Goal: Information Seeking & Learning: Learn about a topic

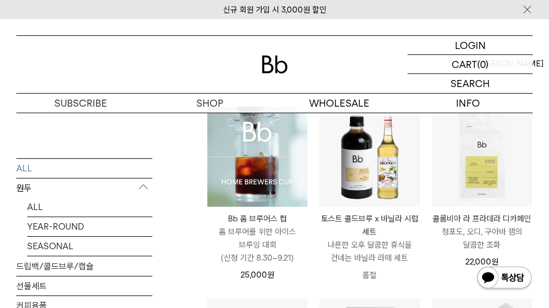
click at [272, 202] on img at bounding box center [257, 157] width 100 height 100
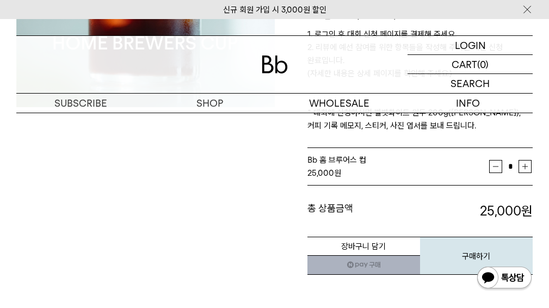
scroll to position [156, 0]
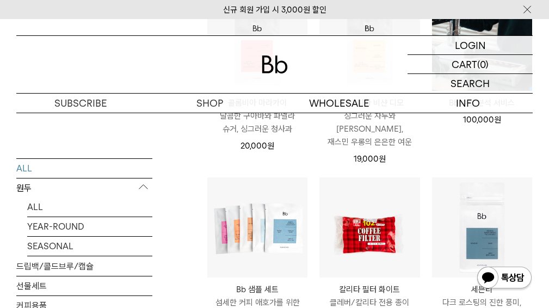
scroll to position [1230, 0]
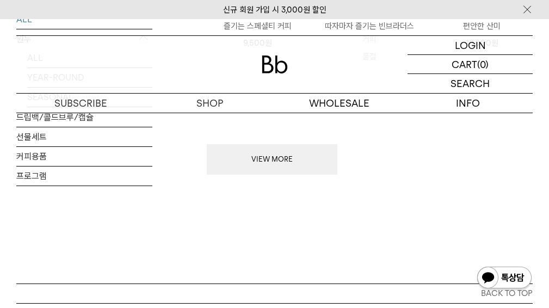
click at [303, 144] on button "VIEW MORE" at bounding box center [272, 159] width 131 height 30
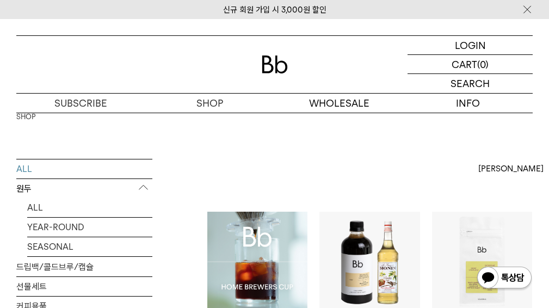
scroll to position [2, 0]
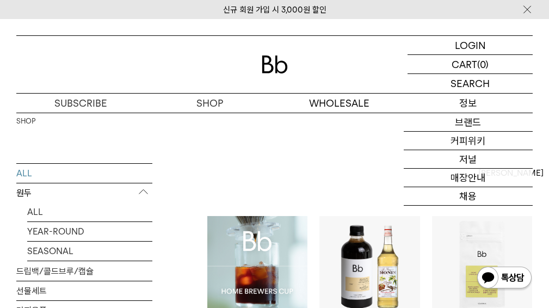
click at [470, 109] on p "정보" at bounding box center [468, 103] width 129 height 19
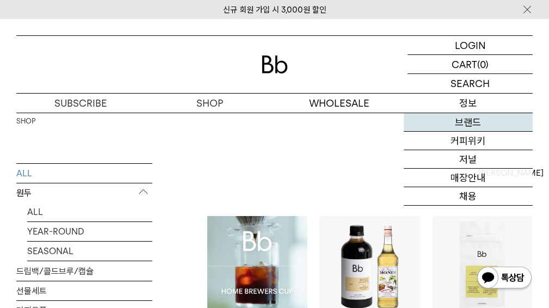
click at [478, 125] on link "브랜드" at bounding box center [468, 122] width 129 height 19
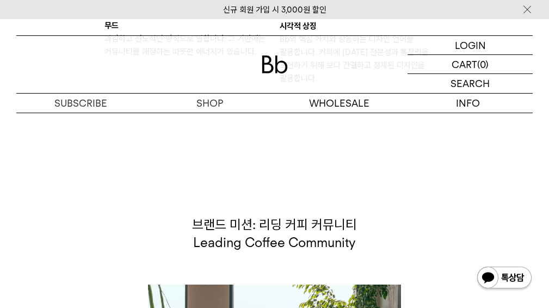
scroll to position [1899, 0]
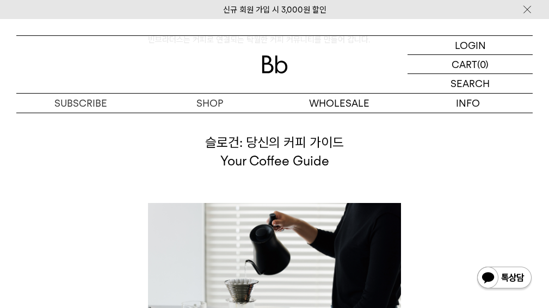
scroll to position [2356, 0]
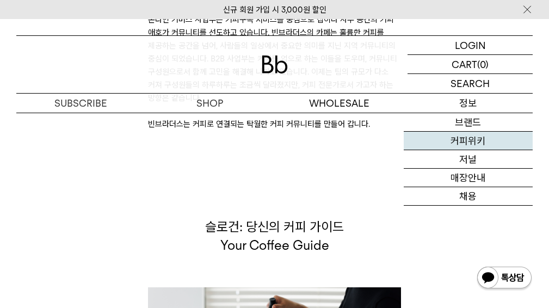
click at [480, 138] on link "커피위키" at bounding box center [468, 141] width 129 height 19
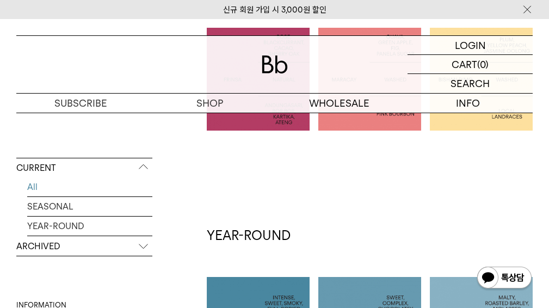
scroll to position [451, 0]
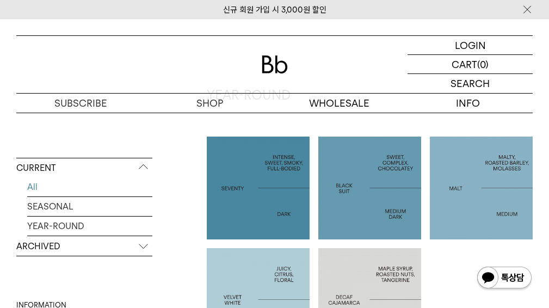
click at [549, 169] on html "신규 회원 가입 시 3,000원 할인 LOGIN 로그인 LOGIN 로그인 CART 장바구니 (0) SEARCH 검색 검색폼 ** 추천상품" at bounding box center [274, 125] width 549 height 1153
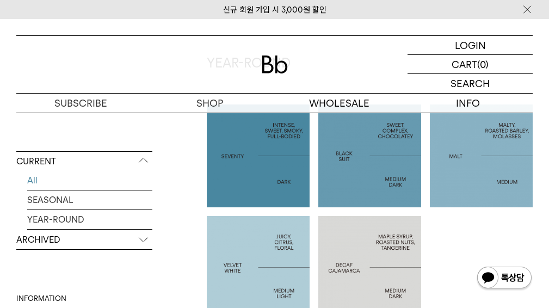
scroll to position [489, 0]
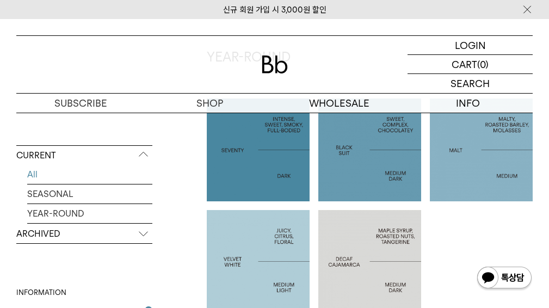
click at [472, 146] on p "MALT" at bounding box center [481, 150] width 103 height 13
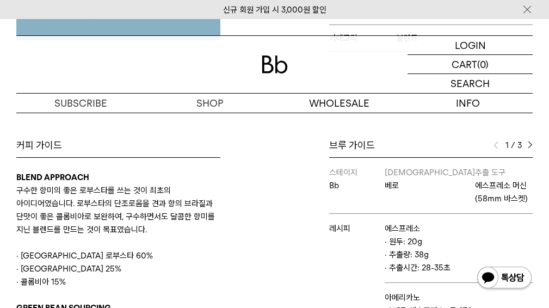
scroll to position [324, 0]
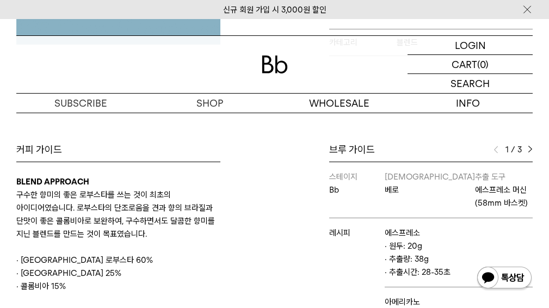
click at [530, 146] on img at bounding box center [530, 150] width 5 height 8
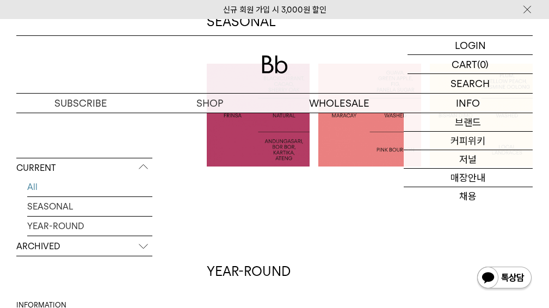
scroll to position [285, 0]
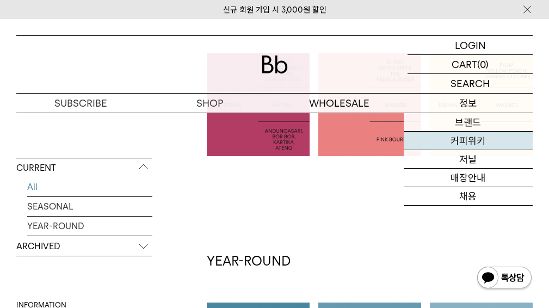
click at [465, 135] on link "커피위키" at bounding box center [468, 141] width 129 height 19
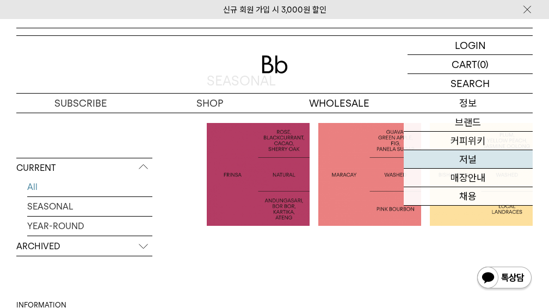
click at [483, 165] on link "저널" at bounding box center [468, 159] width 129 height 19
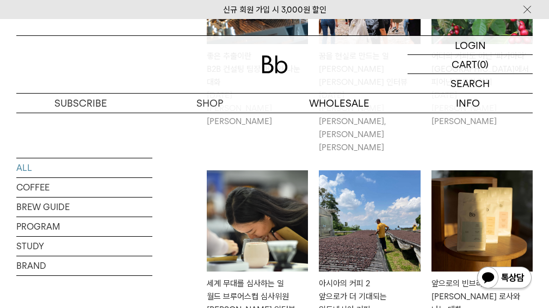
scroll to position [353, 0]
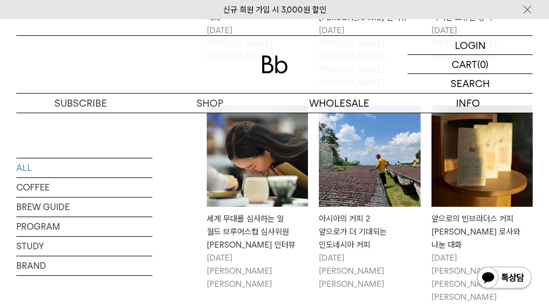
scroll to position [378, 0]
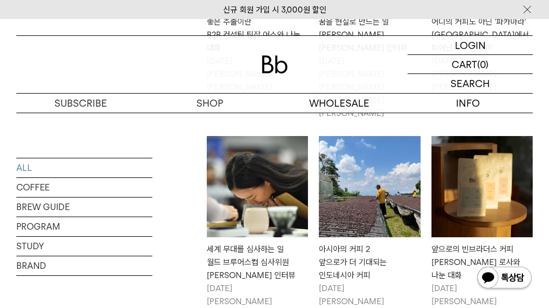
click at [473, 141] on img at bounding box center [482, 186] width 101 height 101
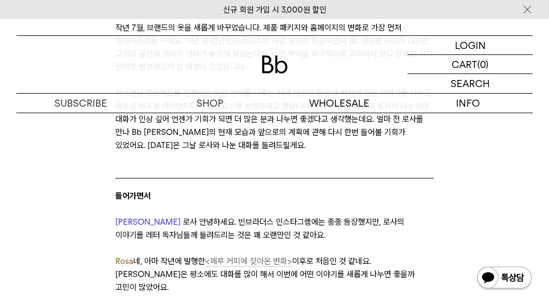
scroll to position [370, 0]
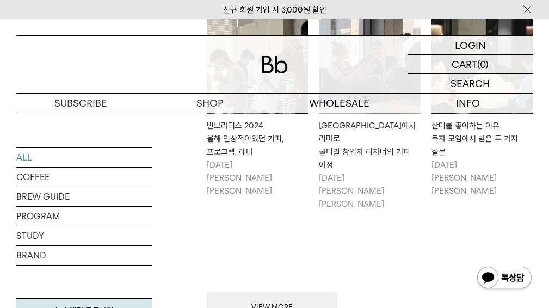
scroll to position [1110, 0]
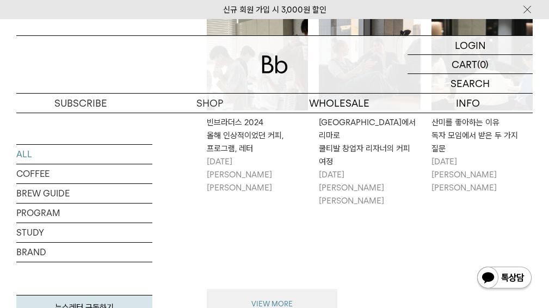
click at [309, 289] on button "VIEW MORE" at bounding box center [272, 304] width 131 height 30
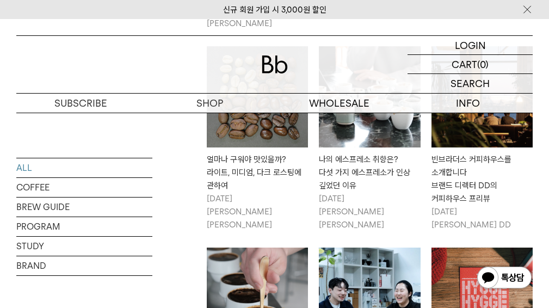
scroll to position [2050, 0]
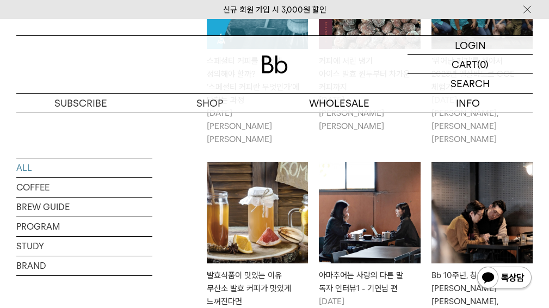
scroll to position [2854, 0]
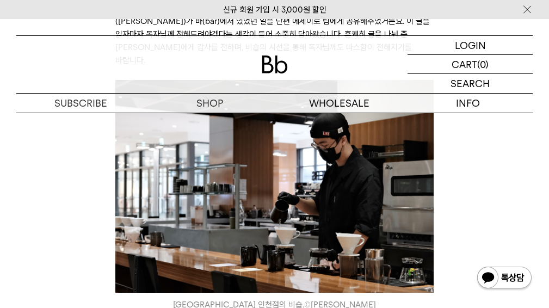
scroll to position [405, 0]
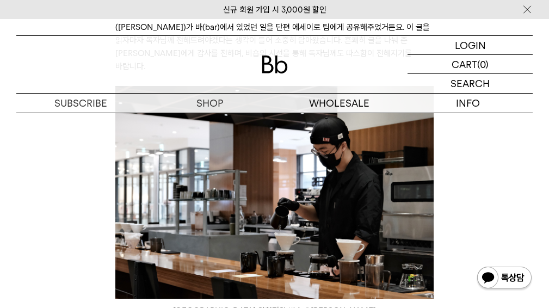
drag, startPoint x: 0, startPoint y: 0, endPoint x: 557, endPoint y: 71, distance: 561.4
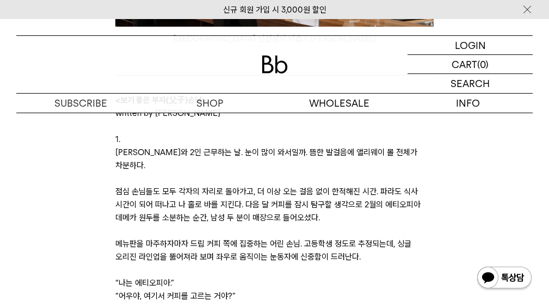
scroll to position [738, 0]
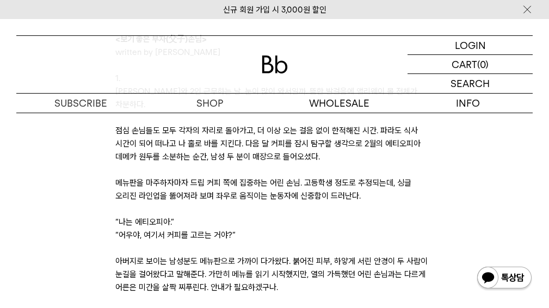
drag, startPoint x: 557, startPoint y: 99, endPoint x: 373, endPoint y: 187, distance: 203.8
click at [370, 203] on p at bounding box center [274, 209] width 319 height 13
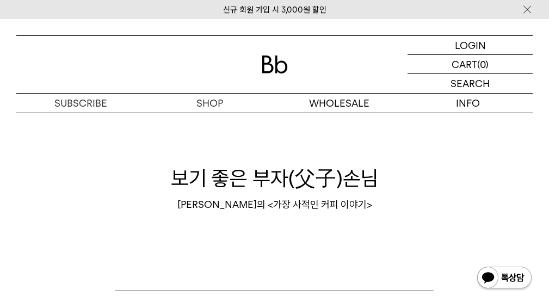
scroll to position [2126, 0]
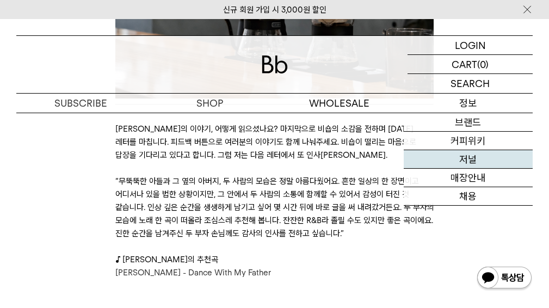
click at [484, 161] on link "저널" at bounding box center [468, 159] width 129 height 19
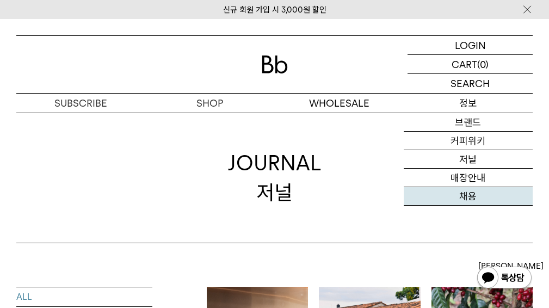
click at [476, 196] on link "채용" at bounding box center [468, 196] width 129 height 19
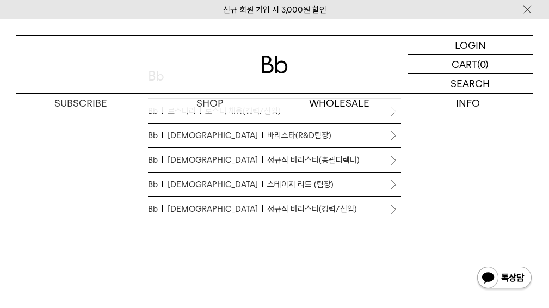
scroll to position [555, 0]
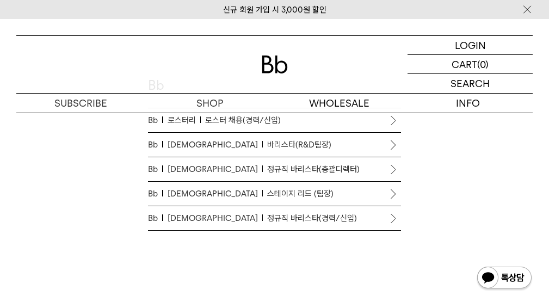
click at [322, 196] on p "Bb 바리스타 스테이지 리드 (팀장)" at bounding box center [274, 193] width 253 height 13
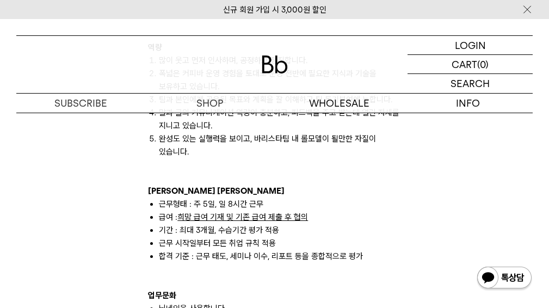
scroll to position [905, 0]
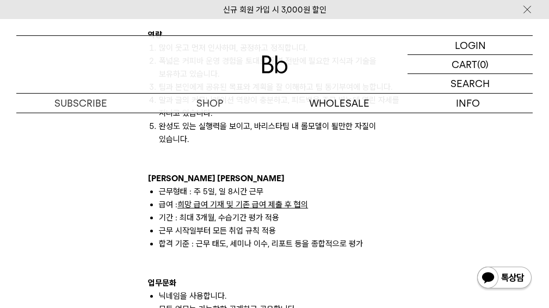
click at [531, 157] on html "신규 회원 가입 시 3,000원 할인 LOGIN 로그인 LOGIN 로그인 CART 장바구니 (0) SEARCH 검색 검색폼 ** 추천상품" at bounding box center [274, 183] width 549 height 2176
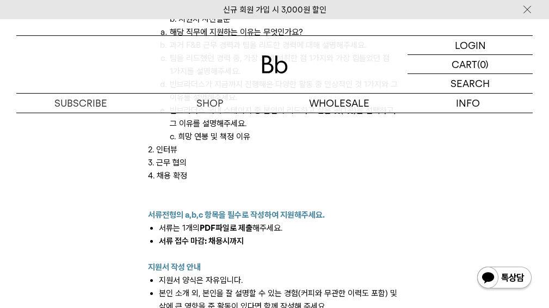
scroll to position [1400, 0]
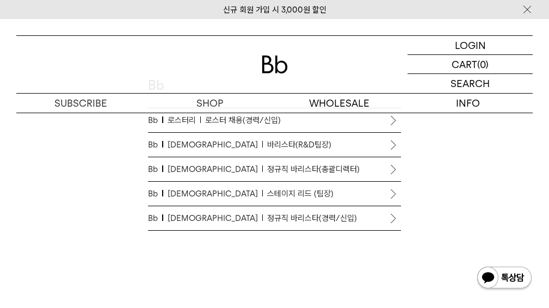
scroll to position [564, 0]
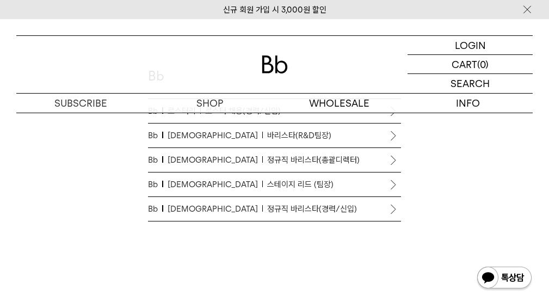
click at [326, 209] on p "Bb 바리스타 정규직 바리스타(경력/신입)" at bounding box center [274, 209] width 253 height 13
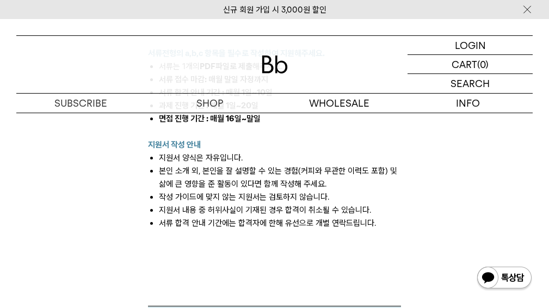
scroll to position [1427, 0]
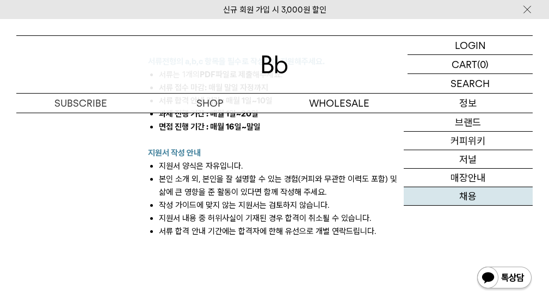
click at [467, 200] on link "채용" at bounding box center [468, 196] width 129 height 19
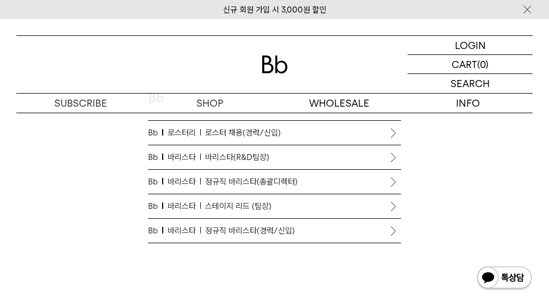
scroll to position [530, 0]
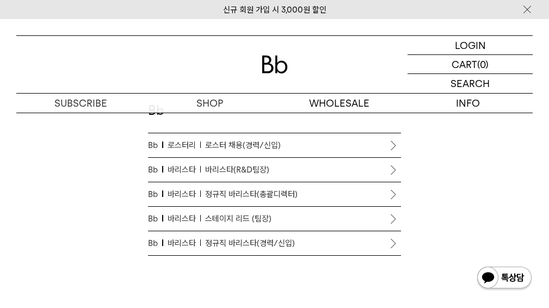
click at [290, 198] on span "정규직 바리스타(총괄디렉터)" at bounding box center [251, 194] width 93 height 13
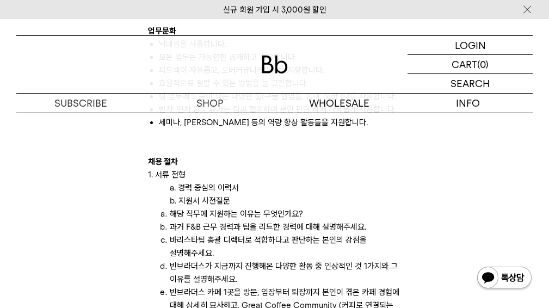
scroll to position [1174, 0]
